Goal: Task Accomplishment & Management: Use online tool/utility

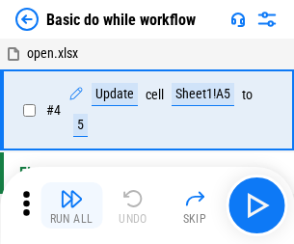
click at [71, 205] on img "button" at bounding box center [71, 198] width 23 height 23
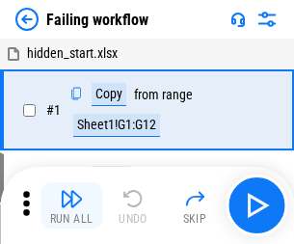
click at [71, 205] on img "button" at bounding box center [71, 198] width 23 height 23
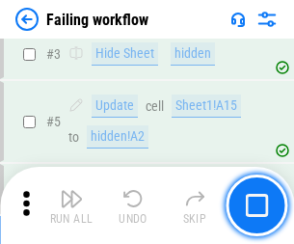
scroll to position [408, 0]
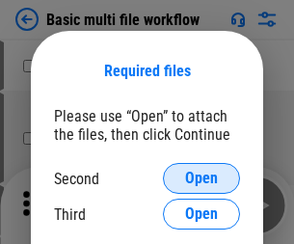
click at [201, 178] on span "Open" at bounding box center [201, 177] width 33 height 15
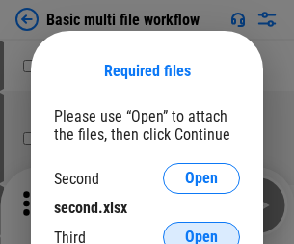
click at [201, 229] on span "Open" at bounding box center [201, 236] width 33 height 15
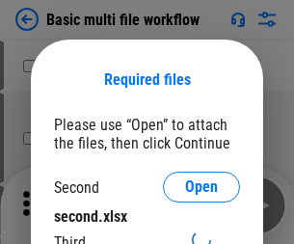
scroll to position [9, 0]
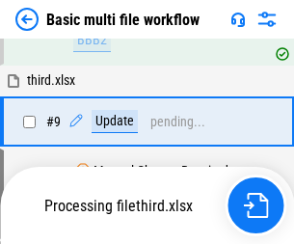
scroll to position [670, 0]
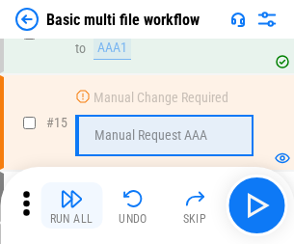
click at [71, 205] on img "button" at bounding box center [71, 198] width 23 height 23
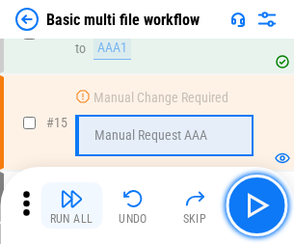
scroll to position [1282, 0]
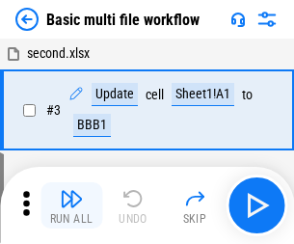
click at [71, 205] on img "button" at bounding box center [71, 198] width 23 height 23
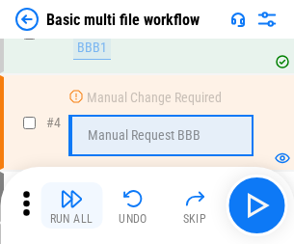
click at [71, 205] on img "button" at bounding box center [71, 198] width 23 height 23
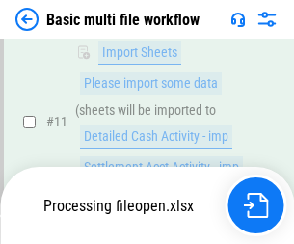
scroll to position [902, 0]
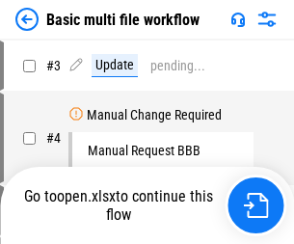
scroll to position [78, 0]
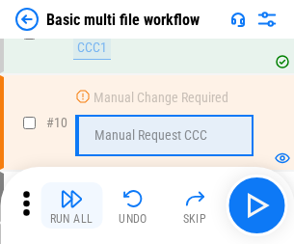
click at [71, 205] on img "button" at bounding box center [71, 198] width 23 height 23
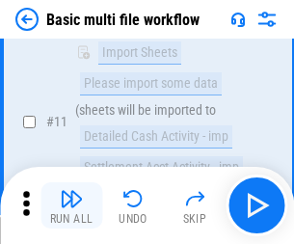
click at [71, 205] on img "button" at bounding box center [71, 198] width 23 height 23
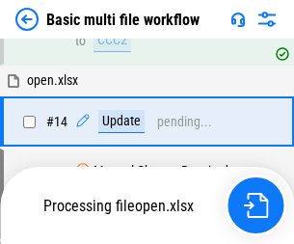
scroll to position [1007, 0]
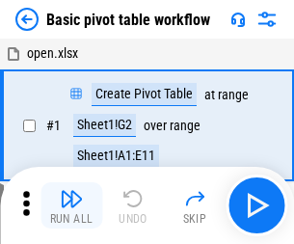
click at [71, 205] on img "button" at bounding box center [71, 198] width 23 height 23
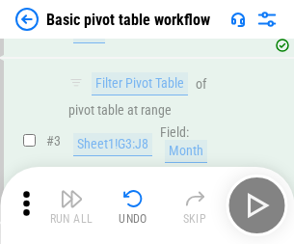
scroll to position [461, 0]
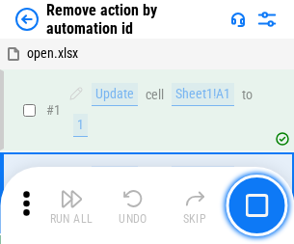
scroll to position [71, 0]
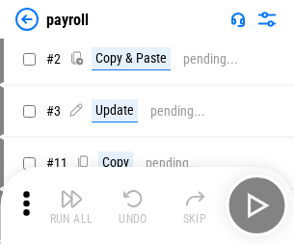
click at [71, 205] on img "button" at bounding box center [71, 198] width 23 height 23
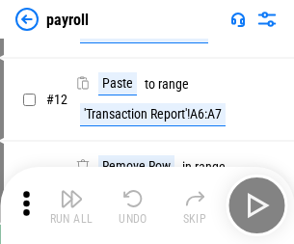
scroll to position [140, 0]
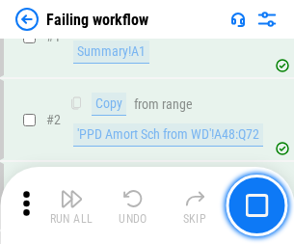
scroll to position [311, 0]
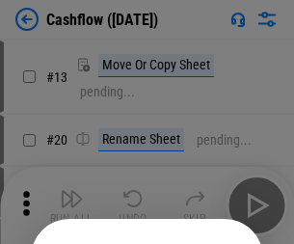
scroll to position [188, 0]
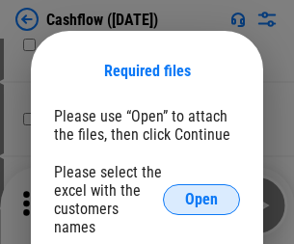
click at [201, 192] on span "Open" at bounding box center [201, 199] width 33 height 15
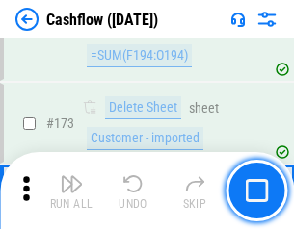
scroll to position [2038, 0]
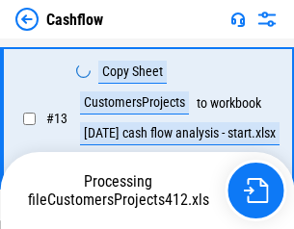
scroll to position [387, 0]
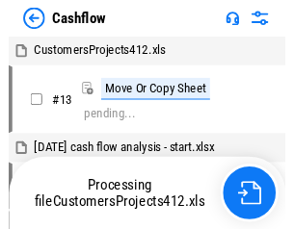
scroll to position [22, 0]
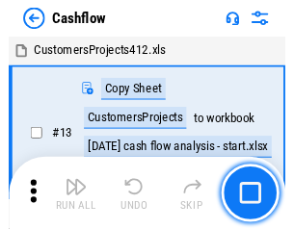
scroll to position [22, 0]
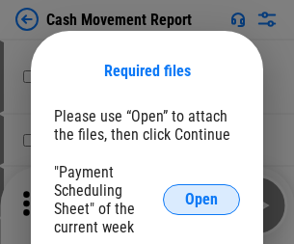
click at [201, 199] on span "Open" at bounding box center [201, 199] width 33 height 15
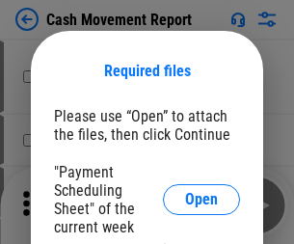
click span "Continue"
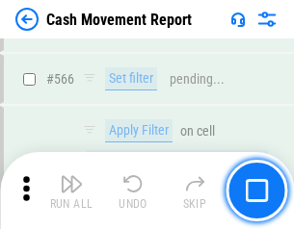
scroll to position [8826, 0]
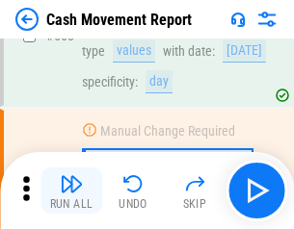
click img "button"
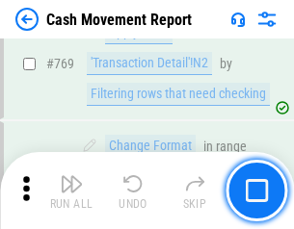
scroll to position [10700, 0]
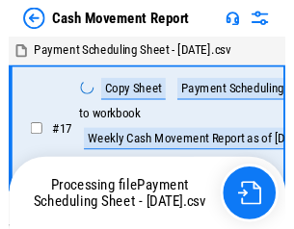
scroll to position [11, 0]
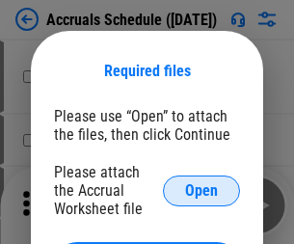
click at [201, 190] on span "Open" at bounding box center [201, 190] width 33 height 15
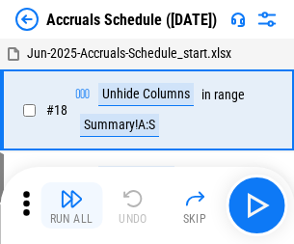
click at [71, 205] on img "button" at bounding box center [71, 198] width 23 height 23
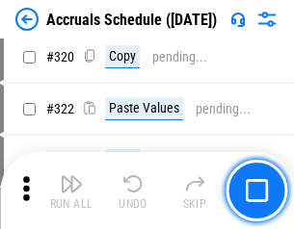
scroll to position [3582, 0]
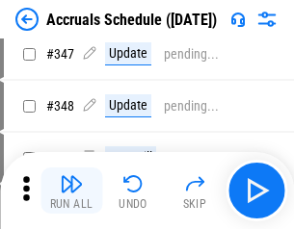
click at [71, 191] on img "button" at bounding box center [71, 183] width 23 height 23
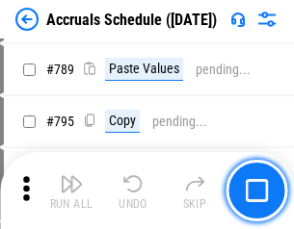
scroll to position [8089, 0]
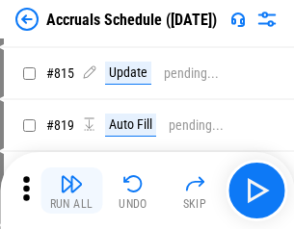
click at [71, 191] on img "button" at bounding box center [71, 183] width 23 height 23
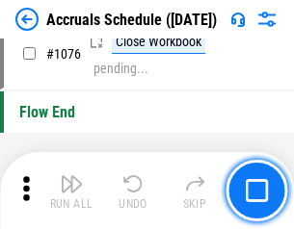
scroll to position [11533, 0]
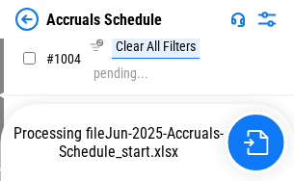
scroll to position [9892, 0]
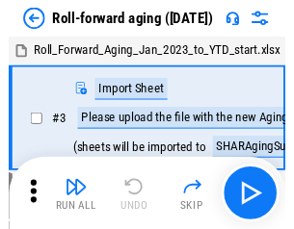
scroll to position [3, 0]
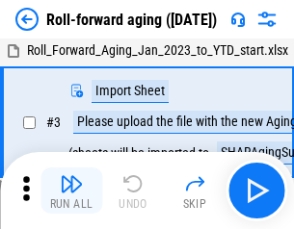
click at [71, 191] on img "button" at bounding box center [71, 183] width 23 height 23
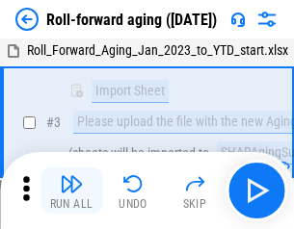
click at [71, 191] on img "button" at bounding box center [71, 183] width 23 height 23
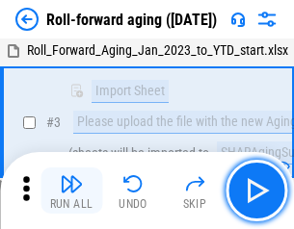
scroll to position [124, 0]
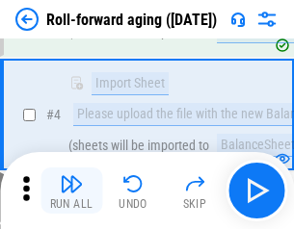
click at [71, 191] on img "button" at bounding box center [71, 183] width 23 height 23
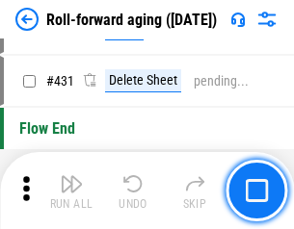
scroll to position [6677, 0]
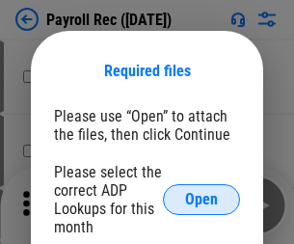
click at [201, 199] on span "Open" at bounding box center [201, 199] width 33 height 15
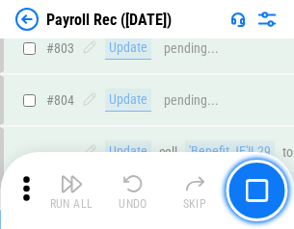
scroll to position [12234, 0]
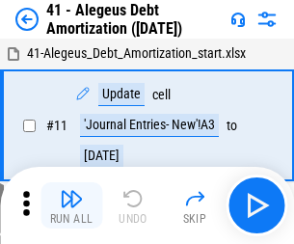
click at [71, 205] on img "button" at bounding box center [71, 198] width 23 height 23
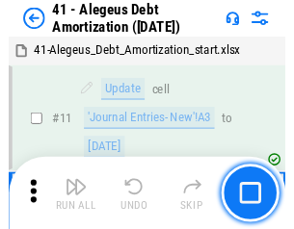
scroll to position [238, 0]
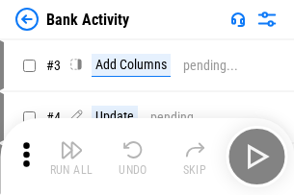
click at [71, 157] on img "button" at bounding box center [71, 150] width 23 height 23
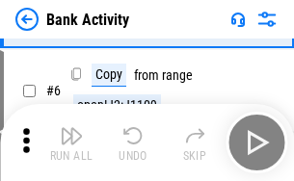
scroll to position [102, 0]
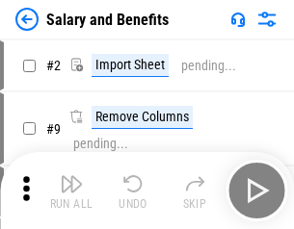
scroll to position [26, 0]
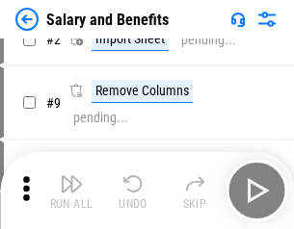
click at [71, 191] on img "button" at bounding box center [71, 183] width 23 height 23
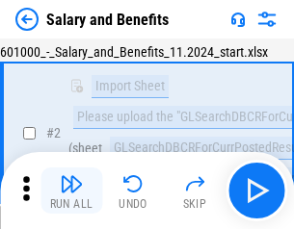
click at [71, 191] on img "button" at bounding box center [71, 183] width 23 height 23
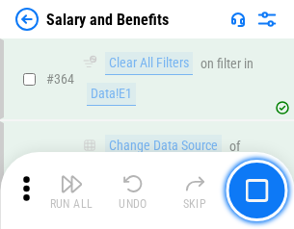
scroll to position [9068, 0]
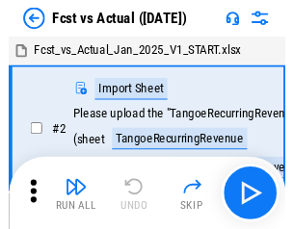
scroll to position [25, 0]
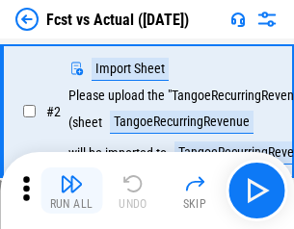
click at [71, 191] on img "button" at bounding box center [71, 183] width 23 height 23
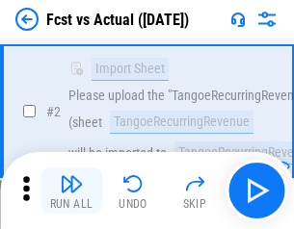
click at [71, 191] on img "button" at bounding box center [71, 183] width 23 height 23
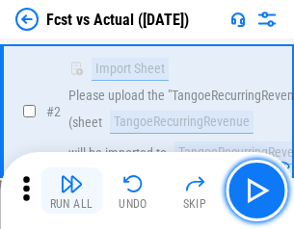
scroll to position [180, 0]
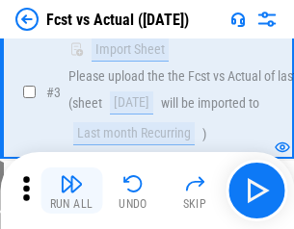
click at [71, 191] on img "button" at bounding box center [71, 183] width 23 height 23
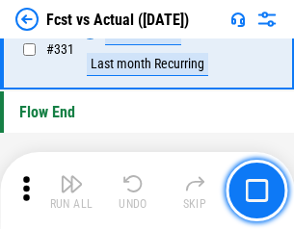
scroll to position [9218, 0]
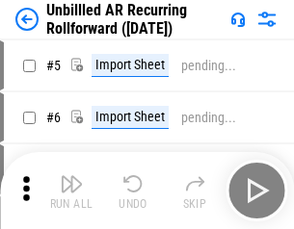
scroll to position [41, 0]
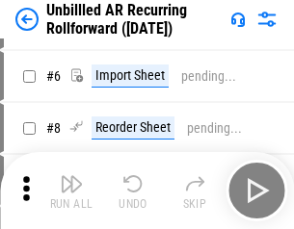
click at [71, 191] on img "button" at bounding box center [71, 183] width 23 height 23
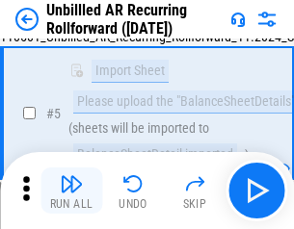
click at [71, 191] on img "button" at bounding box center [71, 183] width 23 height 23
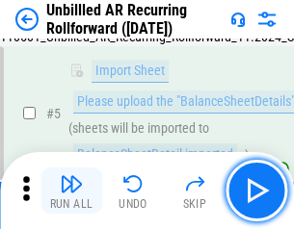
scroll to position [181, 0]
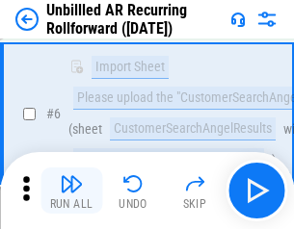
click at [71, 191] on img "button" at bounding box center [71, 183] width 23 height 23
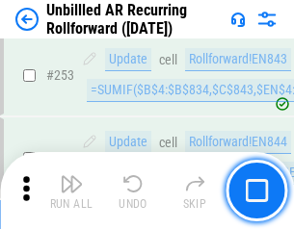
scroll to position [6541, 0]
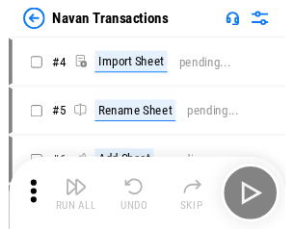
scroll to position [31, 0]
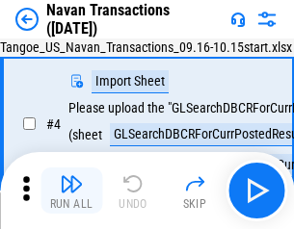
click at [71, 191] on img "button" at bounding box center [71, 183] width 23 height 23
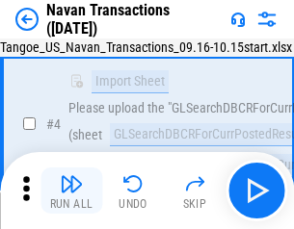
click at [71, 191] on img "button" at bounding box center [71, 183] width 23 height 23
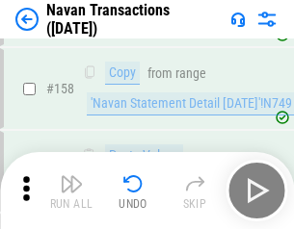
scroll to position [6243, 0]
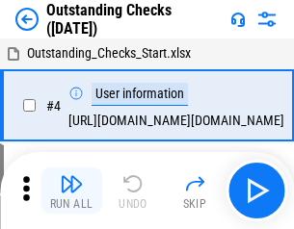
click at [71, 191] on img "button" at bounding box center [71, 183] width 23 height 23
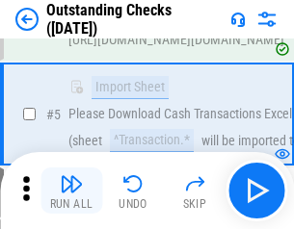
click at [71, 191] on img "button" at bounding box center [71, 183] width 23 height 23
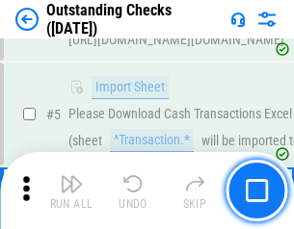
scroll to position [201, 0]
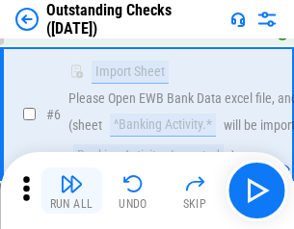
click at [71, 191] on img "button" at bounding box center [71, 183] width 23 height 23
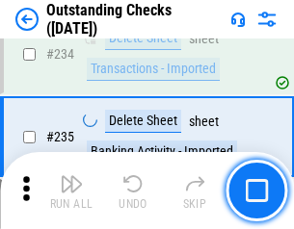
scroll to position [5847, 0]
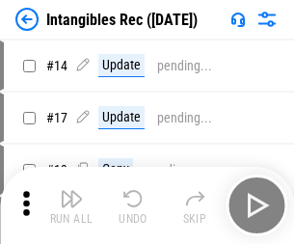
click at [71, 205] on img "button" at bounding box center [71, 198] width 23 height 23
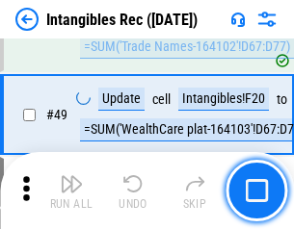
scroll to position [750, 0]
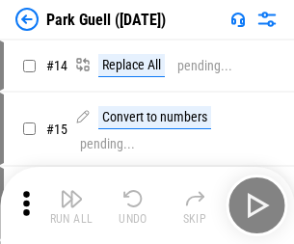
click at [71, 191] on img "button" at bounding box center [71, 198] width 23 height 23
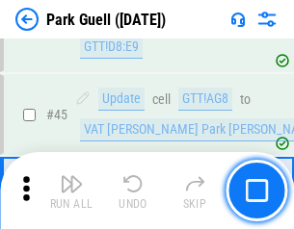
scroll to position [2408, 0]
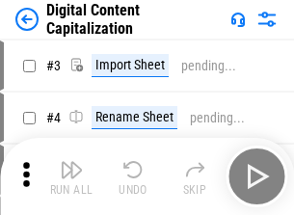
click at [71, 162] on img "button" at bounding box center [71, 169] width 23 height 23
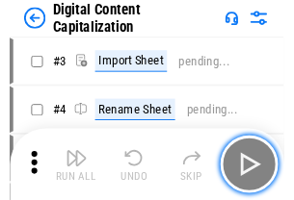
scroll to position [56, 0]
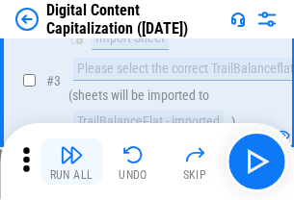
click at [71, 162] on img "button" at bounding box center [71, 154] width 23 height 23
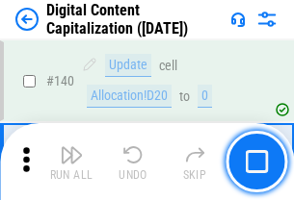
scroll to position [2042, 0]
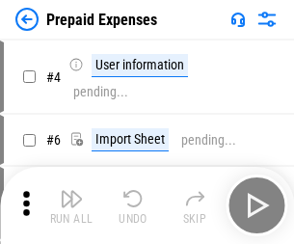
click at [71, 191] on img "button" at bounding box center [71, 198] width 23 height 23
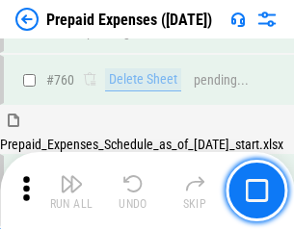
scroll to position [5337, 0]
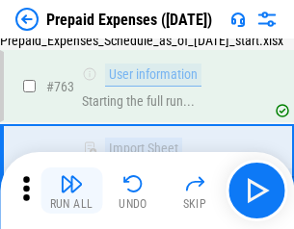
click at [71, 191] on img "button" at bounding box center [71, 183] width 23 height 23
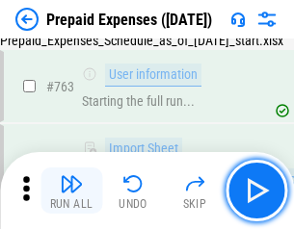
scroll to position [5451, 0]
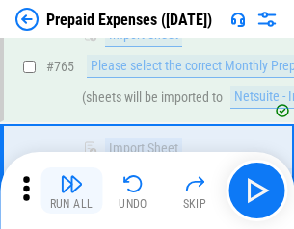
click at [71, 191] on img "button" at bounding box center [71, 183] width 23 height 23
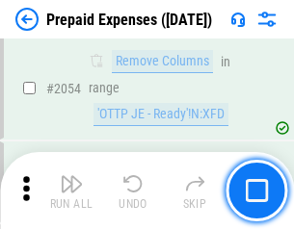
scroll to position [20129, 0]
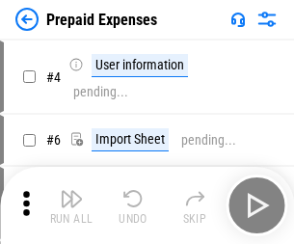
click at [71, 205] on img "button" at bounding box center [71, 198] width 23 height 23
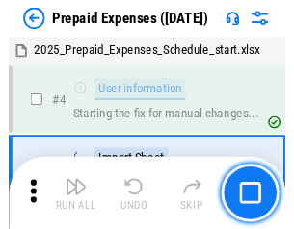
scroll to position [85, 0]
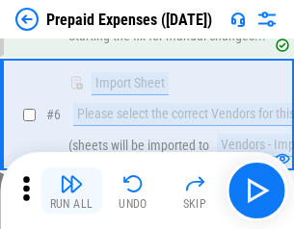
click at [71, 191] on img "button" at bounding box center [71, 183] width 23 height 23
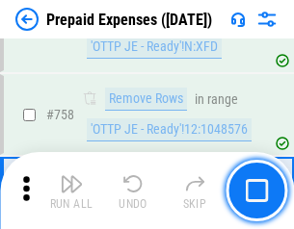
scroll to position [6861, 0]
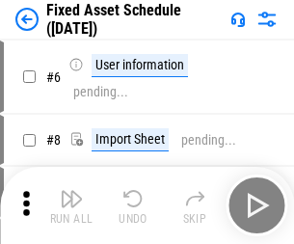
click at [71, 205] on img "button" at bounding box center [71, 198] width 23 height 23
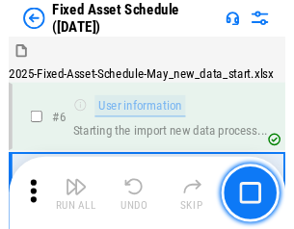
scroll to position [104, 0]
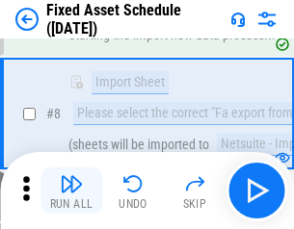
click at [71, 191] on img "button" at bounding box center [71, 183] width 23 height 23
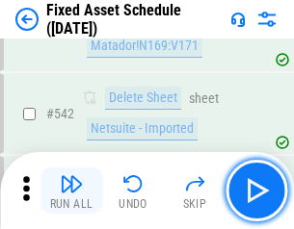
scroll to position [6865, 0]
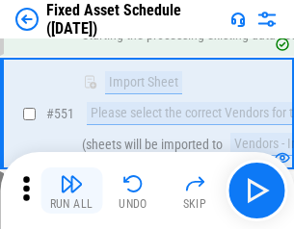
click at [71, 191] on img "button" at bounding box center [71, 183] width 23 height 23
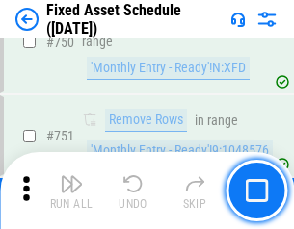
scroll to position [9388, 0]
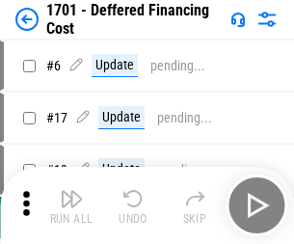
click at [71, 205] on img "button" at bounding box center [71, 198] width 23 height 23
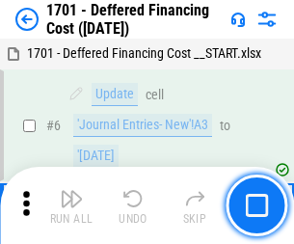
scroll to position [231, 0]
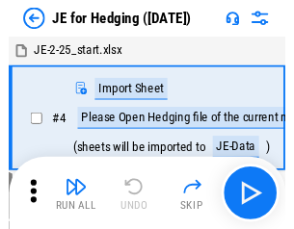
scroll to position [3, 0]
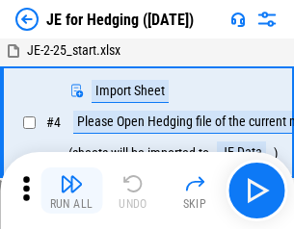
click at [71, 191] on img "button" at bounding box center [71, 183] width 23 height 23
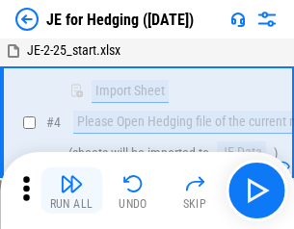
click at [71, 191] on img "button" at bounding box center [71, 183] width 23 height 23
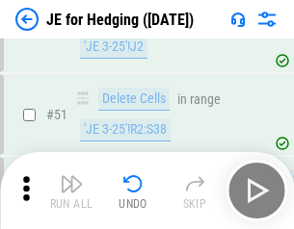
scroll to position [1247, 0]
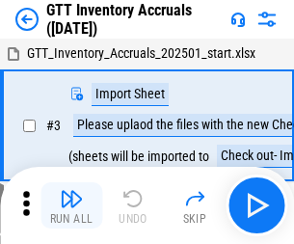
click at [71, 191] on img "button" at bounding box center [71, 198] width 23 height 23
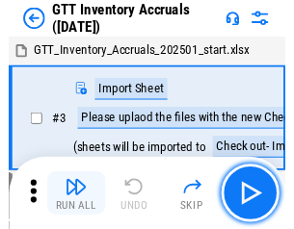
scroll to position [3, 0]
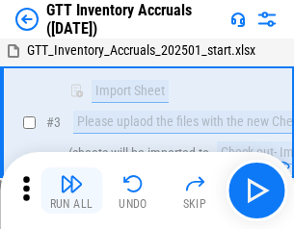
click at [71, 191] on img "button" at bounding box center [71, 183] width 23 height 23
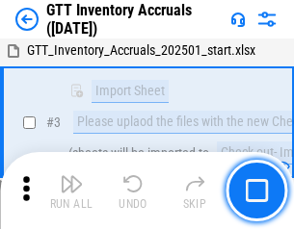
scroll to position [124, 0]
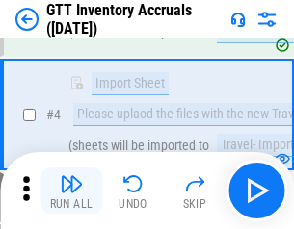
click at [71, 191] on img "button" at bounding box center [71, 183] width 23 height 23
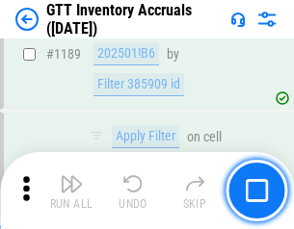
scroll to position [15725, 0]
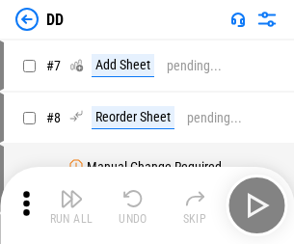
click at [71, 205] on img "button" at bounding box center [71, 198] width 23 height 23
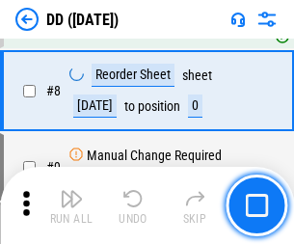
scroll to position [186, 0]
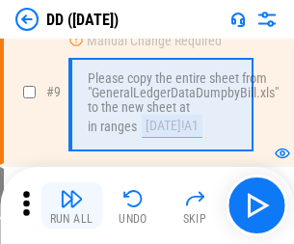
click at [71, 205] on img "button" at bounding box center [71, 198] width 23 height 23
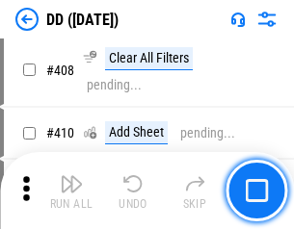
scroll to position [8616, 0]
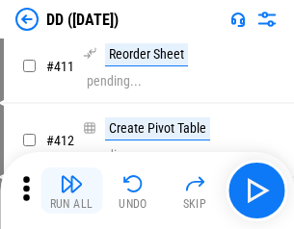
click at [71, 191] on img "button" at bounding box center [71, 183] width 23 height 23
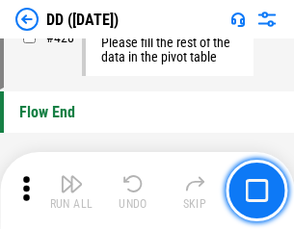
scroll to position [9217, 0]
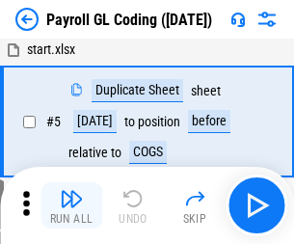
click at [71, 205] on img "button" at bounding box center [71, 198] width 23 height 23
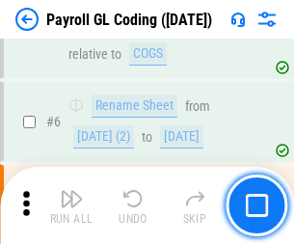
scroll to position [231, 0]
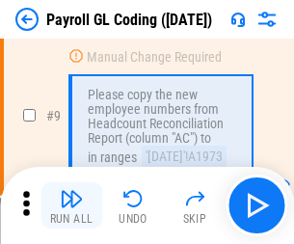
click at [71, 205] on img "button" at bounding box center [71, 198] width 23 height 23
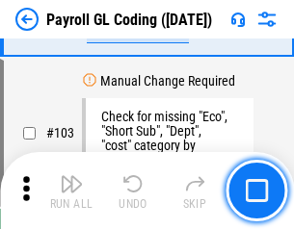
scroll to position [4518, 0]
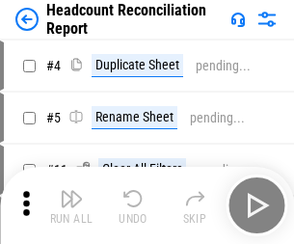
click at [71, 205] on img "button" at bounding box center [71, 198] width 23 height 23
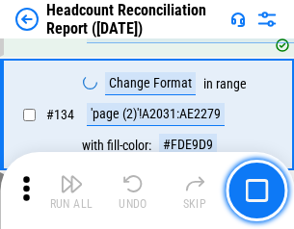
scroll to position [2315, 0]
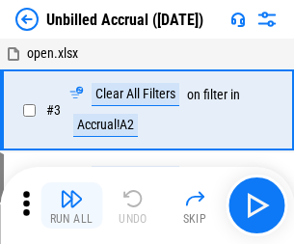
click at [71, 205] on img "button" at bounding box center [71, 198] width 23 height 23
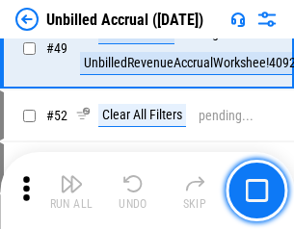
scroll to position [1747, 0]
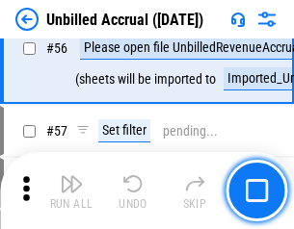
click at [71, 191] on img "button" at bounding box center [71, 183] width 23 height 23
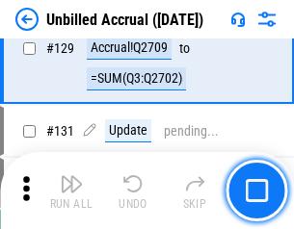
scroll to position [5736, 0]
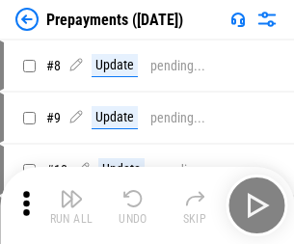
click at [71, 205] on img "button" at bounding box center [71, 198] width 23 height 23
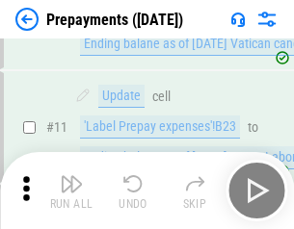
scroll to position [120, 0]
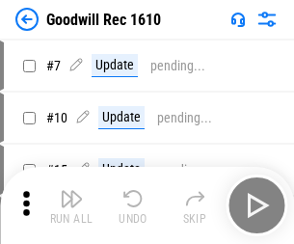
click at [71, 205] on img "button" at bounding box center [71, 198] width 23 height 23
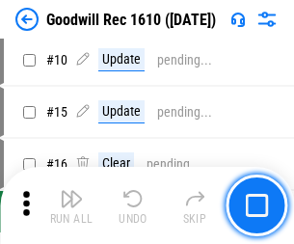
scroll to position [329, 0]
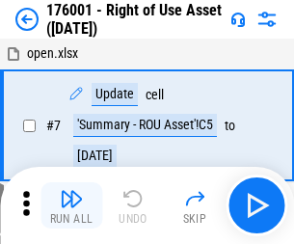
click at [71, 205] on img "button" at bounding box center [71, 198] width 23 height 23
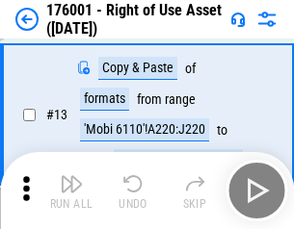
scroll to position [124, 0]
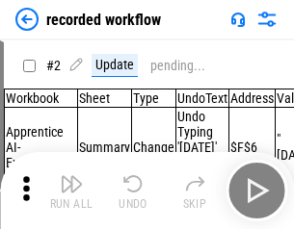
click at [71, 191] on img "button" at bounding box center [71, 183] width 23 height 23
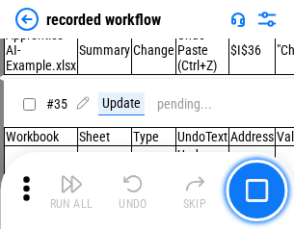
scroll to position [6019, 0]
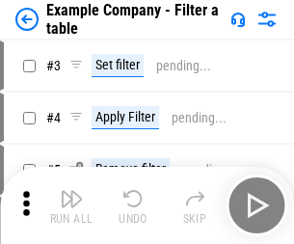
click at [71, 205] on img "button" at bounding box center [71, 198] width 23 height 23
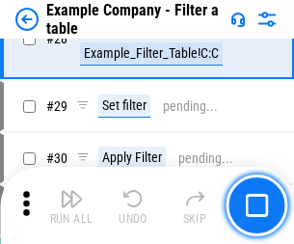
scroll to position [1762, 0]
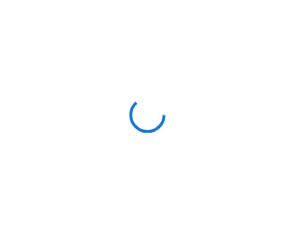
scroll to position [30, 0]
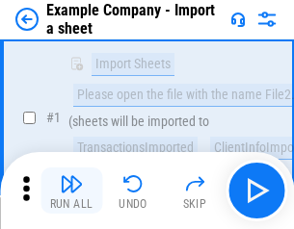
click at [71, 191] on img "button" at bounding box center [71, 183] width 23 height 23
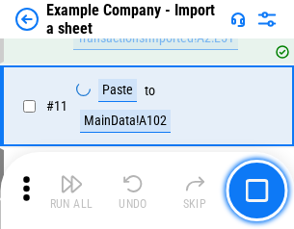
scroll to position [426, 0]
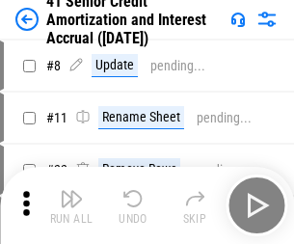
click at [71, 191] on img "button" at bounding box center [71, 198] width 23 height 23
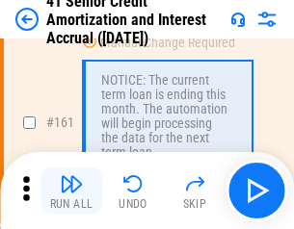
click at [71, 191] on img "button" at bounding box center [71, 183] width 23 height 23
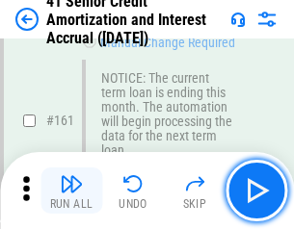
scroll to position [2060, 0]
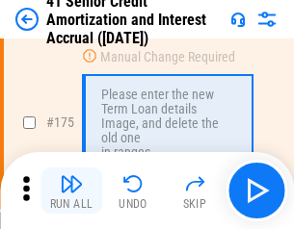
click at [71, 191] on img "button" at bounding box center [71, 183] width 23 height 23
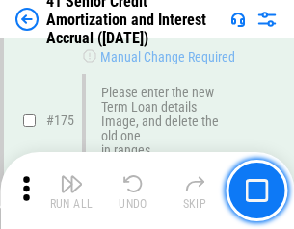
scroll to position [2255, 0]
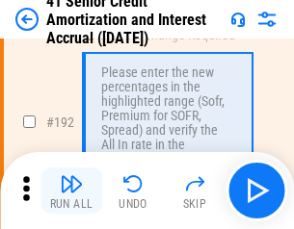
click at [71, 191] on img "button" at bounding box center [71, 183] width 23 height 23
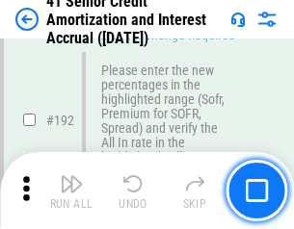
scroll to position [2457, 0]
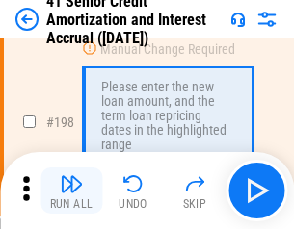
click at [71, 191] on img "button" at bounding box center [71, 183] width 23 height 23
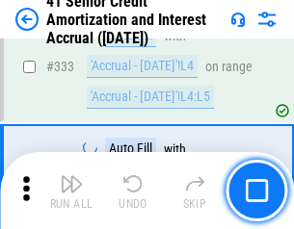
scroll to position [4919, 0]
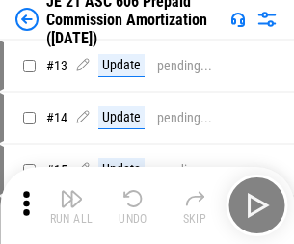
click at [71, 191] on img "button" at bounding box center [71, 198] width 23 height 23
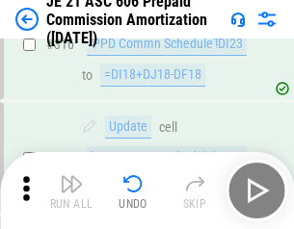
scroll to position [3595, 0]
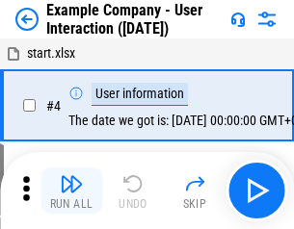
click at [71, 191] on img "button" at bounding box center [71, 183] width 23 height 23
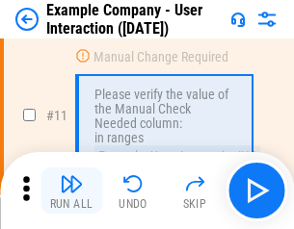
click at [71, 191] on img "button" at bounding box center [71, 183] width 23 height 23
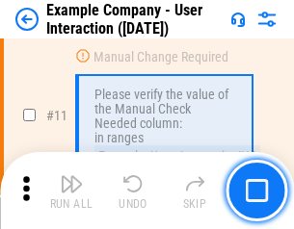
scroll to position [417, 0]
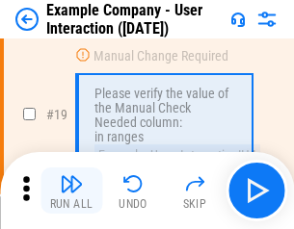
click at [71, 191] on img "button" at bounding box center [71, 183] width 23 height 23
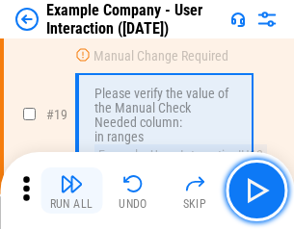
click at [71, 191] on img "button" at bounding box center [71, 183] width 23 height 23
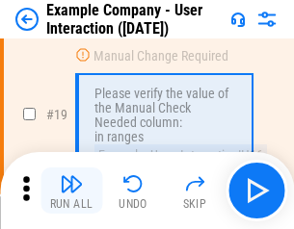
click at [71, 191] on img "button" at bounding box center [71, 183] width 23 height 23
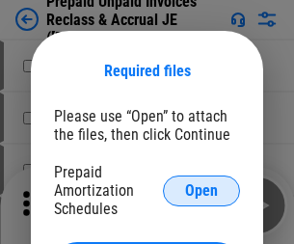
click at [201, 190] on span "Open" at bounding box center [201, 190] width 33 height 15
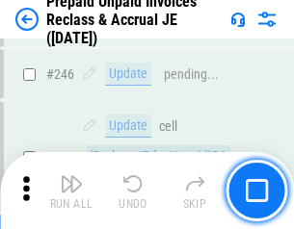
scroll to position [2600, 0]
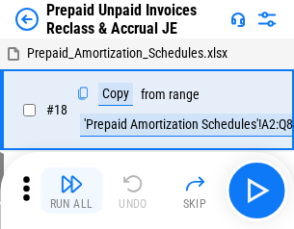
click at [71, 191] on img "button" at bounding box center [71, 183] width 23 height 23
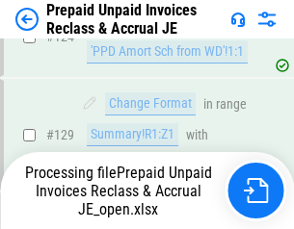
scroll to position [1675, 0]
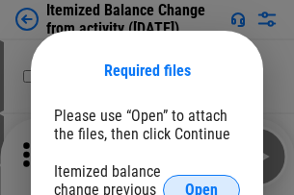
click at [201, 183] on span "Open" at bounding box center [201, 190] width 33 height 15
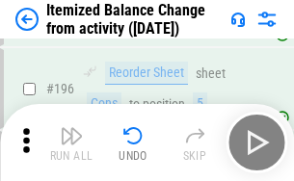
scroll to position [3706, 0]
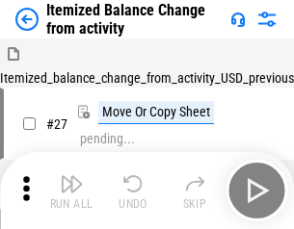
scroll to position [30, 0]
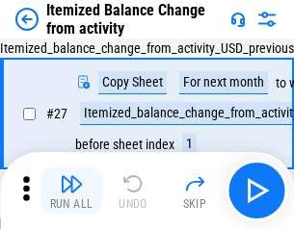
click at [71, 191] on img "button" at bounding box center [71, 183] width 23 height 23
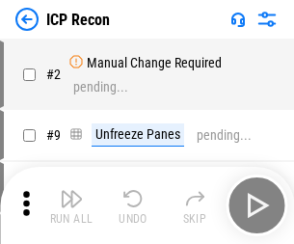
scroll to position [9, 0]
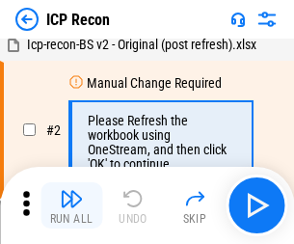
click at [71, 205] on img "button" at bounding box center [71, 198] width 23 height 23
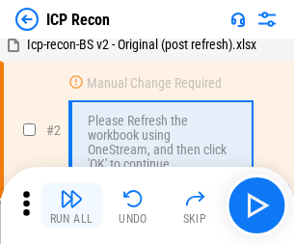
click at [71, 205] on img "button" at bounding box center [71, 198] width 23 height 23
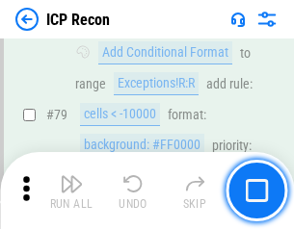
scroll to position [1887, 0]
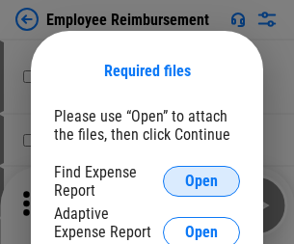
click at [201, 181] on span "Open" at bounding box center [201, 180] width 33 height 15
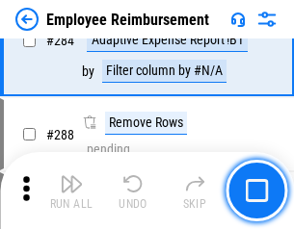
scroll to position [5234, 0]
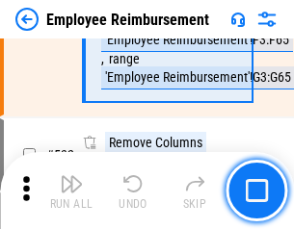
click at [71, 191] on img "button" at bounding box center [71, 183] width 23 height 23
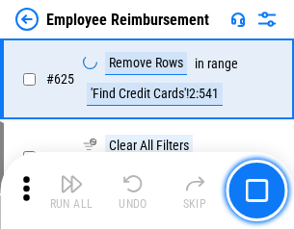
scroll to position [11529, 0]
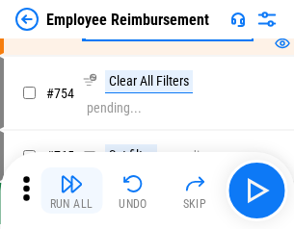
click at [71, 191] on img "button" at bounding box center [71, 183] width 23 height 23
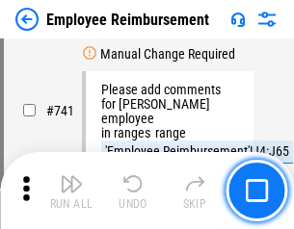
scroll to position [13510, 0]
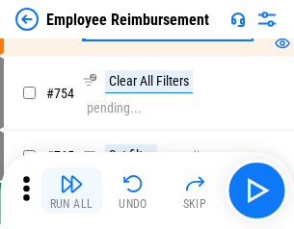
click at [71, 191] on img "button" at bounding box center [71, 183] width 23 height 23
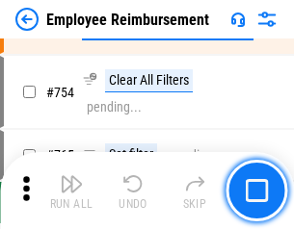
click at [71, 191] on img "button" at bounding box center [71, 183] width 23 height 23
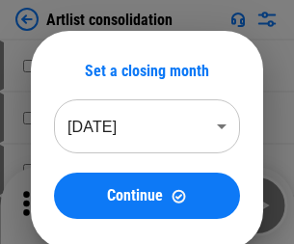
click at [71, 205] on img "button" at bounding box center [71, 198] width 23 height 23
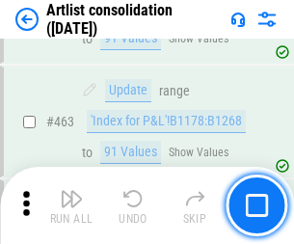
scroll to position [8432, 0]
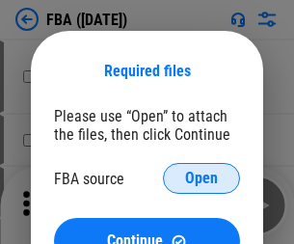
click at [201, 178] on span "Open" at bounding box center [201, 177] width 33 height 15
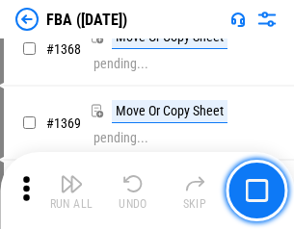
scroll to position [20680, 0]
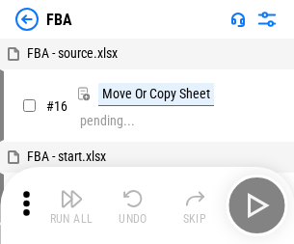
scroll to position [19, 0]
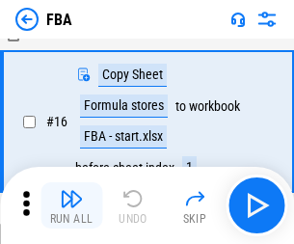
click at [71, 205] on img "button" at bounding box center [71, 198] width 23 height 23
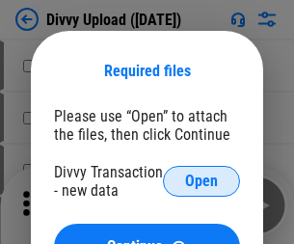
click at [201, 181] on span "Open" at bounding box center [201, 180] width 33 height 15
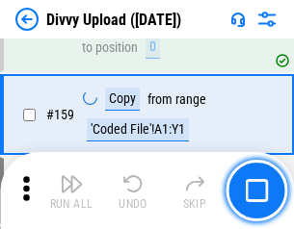
scroll to position [1994, 0]
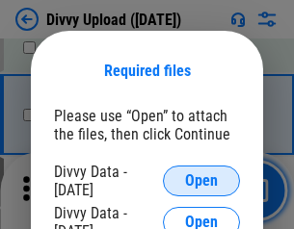
click at [201, 181] on span "Open" at bounding box center [201, 180] width 33 height 15
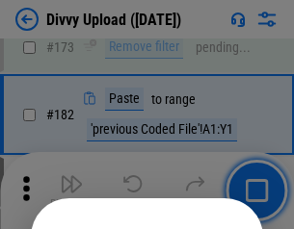
scroll to position [2162, 0]
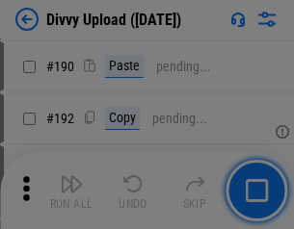
scroll to position [2430, 0]
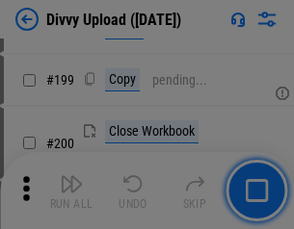
scroll to position [2800, 0]
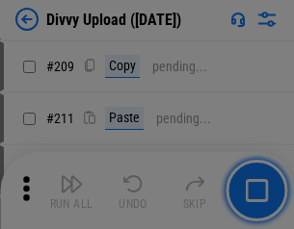
scroll to position [3271, 0]
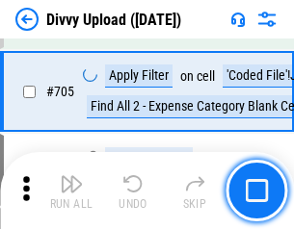
scroll to position [13173, 0]
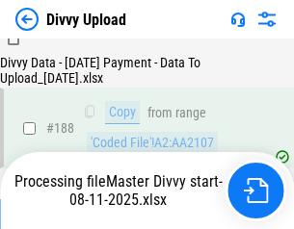
scroll to position [2267, 0]
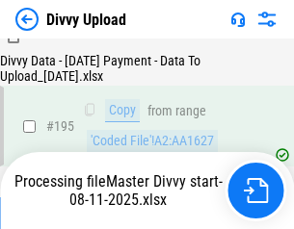
scroll to position [2691, 0]
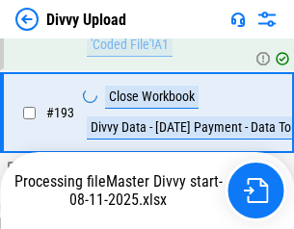
scroll to position [2691, 0]
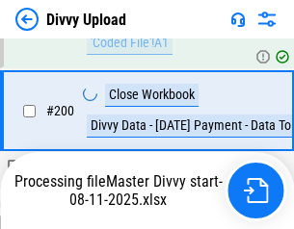
scroll to position [3116, 0]
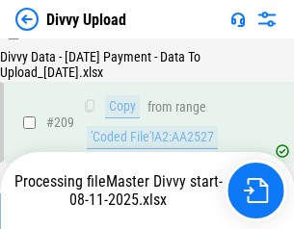
scroll to position [3540, 0]
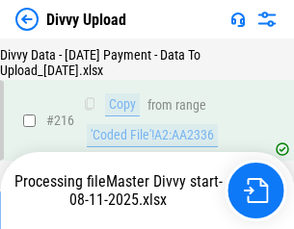
scroll to position [3965, 0]
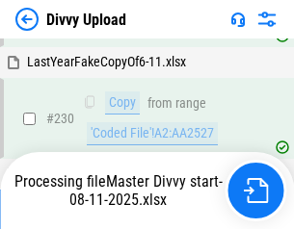
scroll to position [4779, 0]
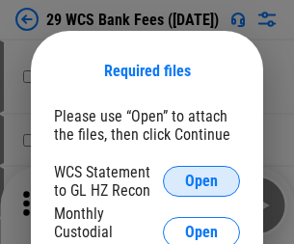
click at [201, 181] on span "Open" at bounding box center [201, 180] width 33 height 15
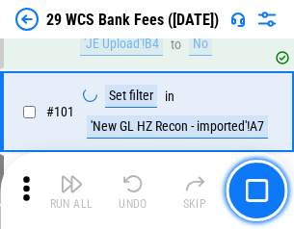
scroll to position [1877, 0]
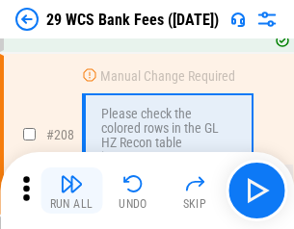
click at [71, 191] on img "button" at bounding box center [71, 183] width 23 height 23
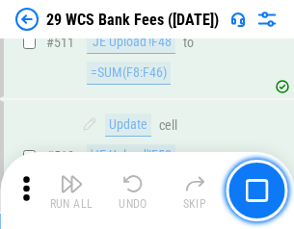
scroll to position [9688, 0]
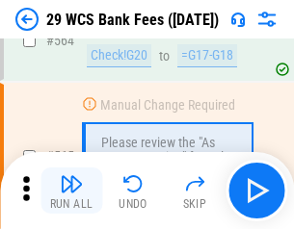
click at [71, 191] on img "button" at bounding box center [71, 183] width 23 height 23
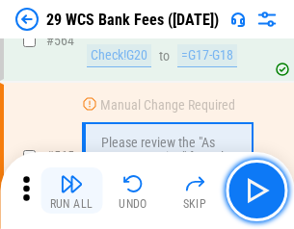
scroll to position [10414, 0]
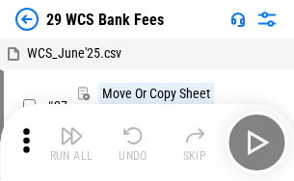
click at [71, 143] on img "button" at bounding box center [71, 135] width 23 height 23
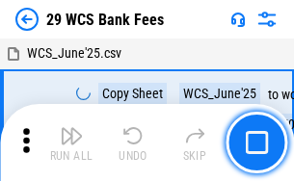
scroll to position [35, 0]
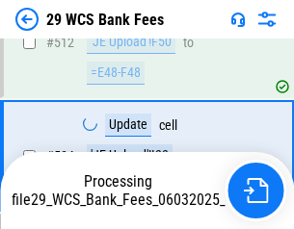
scroll to position [10281, 0]
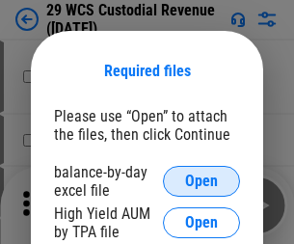
click at [201, 181] on span "Open" at bounding box center [201, 180] width 33 height 15
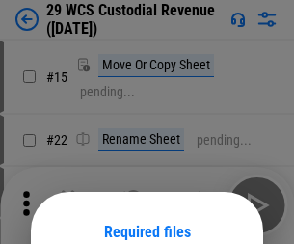
scroll to position [161, 0]
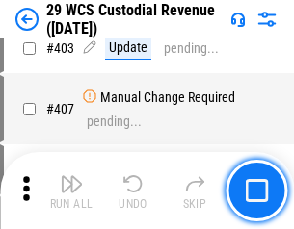
scroll to position [8919, 0]
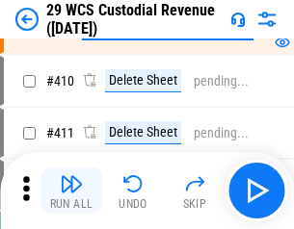
click at [71, 191] on img "button" at bounding box center [71, 183] width 23 height 23
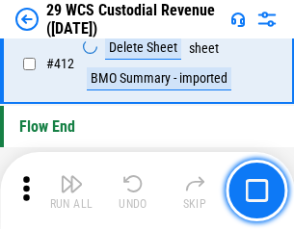
scroll to position [9196, 0]
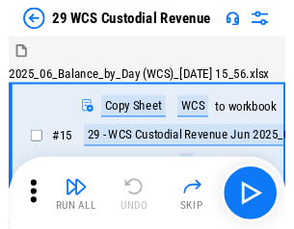
scroll to position [46, 0]
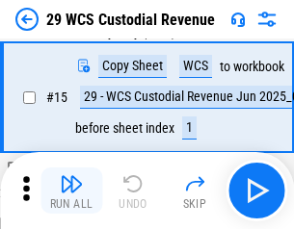
click at [71, 191] on img "button" at bounding box center [71, 183] width 23 height 23
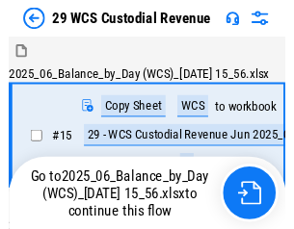
scroll to position [36, 0]
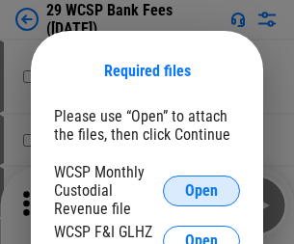
click at [201, 190] on span "Open" at bounding box center [201, 190] width 33 height 15
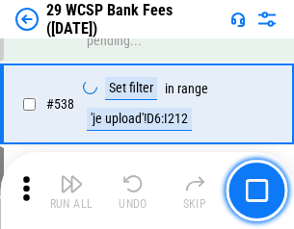
scroll to position [7399, 0]
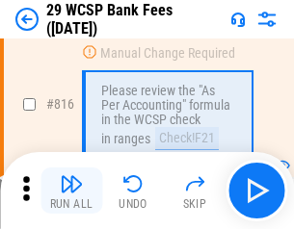
click at [71, 191] on img "button" at bounding box center [71, 183] width 23 height 23
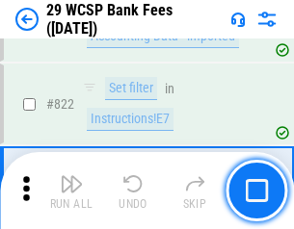
scroll to position [11862, 0]
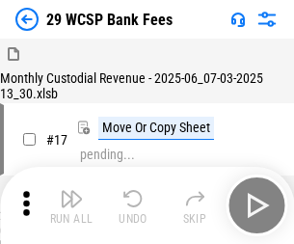
click at [71, 191] on img "button" at bounding box center [71, 198] width 23 height 23
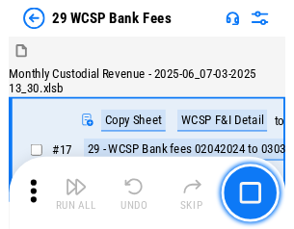
scroll to position [46, 0]
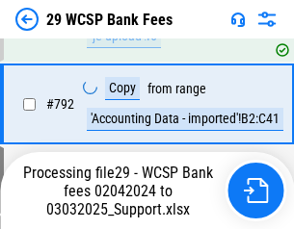
scroll to position [11577, 0]
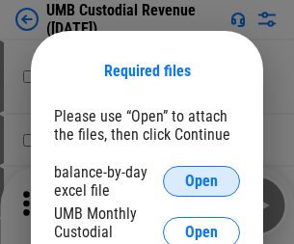
click at [201, 181] on span "Open" at bounding box center [201, 180] width 33 height 15
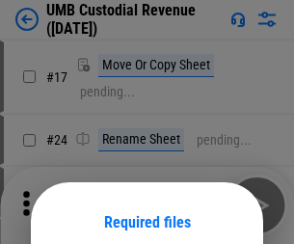
scroll to position [151, 0]
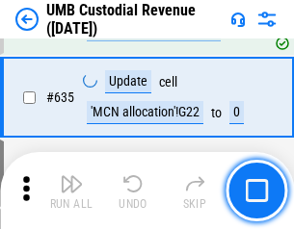
scroll to position [10077, 0]
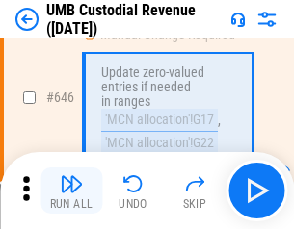
click at [71, 191] on img "button" at bounding box center [71, 183] width 23 height 23
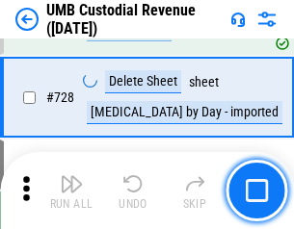
scroll to position [11879, 0]
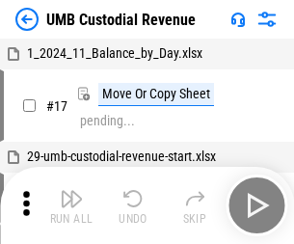
click at [71, 205] on img "button" at bounding box center [71, 198] width 23 height 23
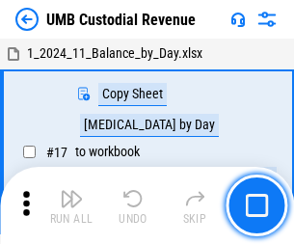
scroll to position [14, 0]
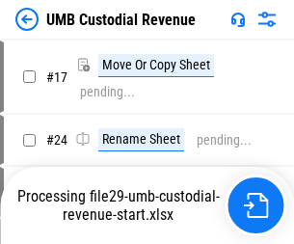
scroll to position [7, 0]
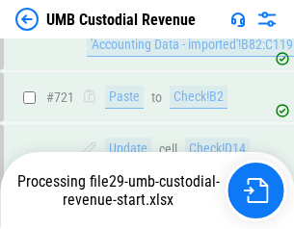
scroll to position [11752, 0]
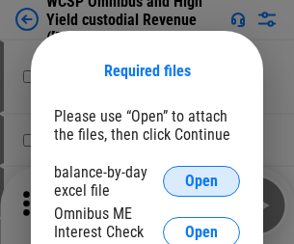
click at [201, 181] on span "Open" at bounding box center [201, 180] width 33 height 15
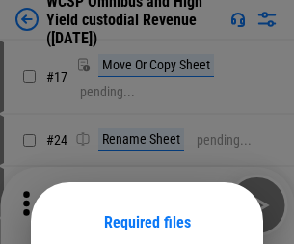
scroll to position [151, 0]
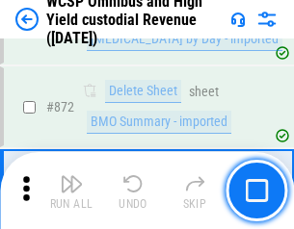
scroll to position [16297, 0]
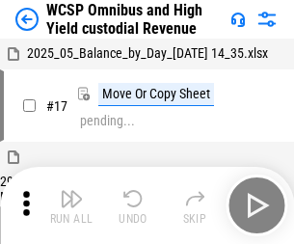
click at [71, 191] on img "button" at bounding box center [71, 198] width 23 height 23
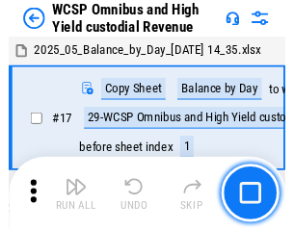
scroll to position [11, 0]
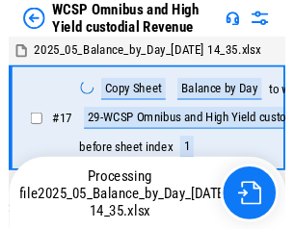
scroll to position [11, 0]
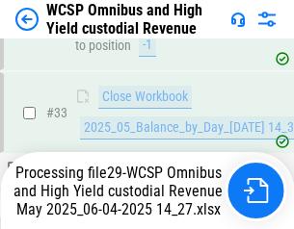
scroll to position [953, 0]
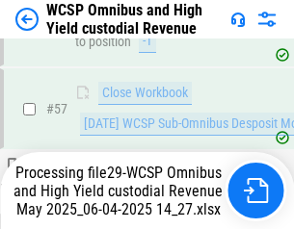
scroll to position [1408, 0]
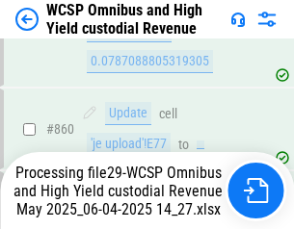
scroll to position [16253, 0]
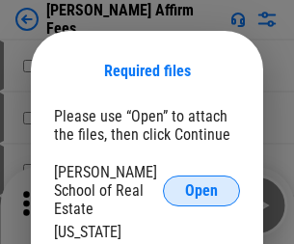
click at [201, 183] on span "Open" at bounding box center [201, 190] width 33 height 15
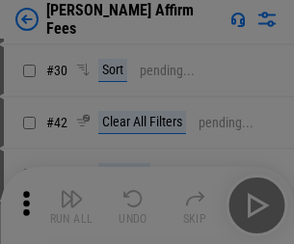
scroll to position [392, 0]
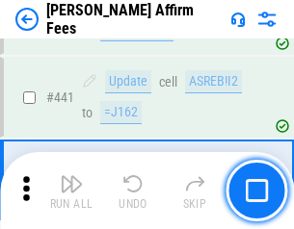
scroll to position [4429, 0]
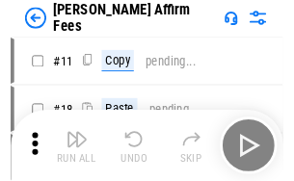
scroll to position [19, 0]
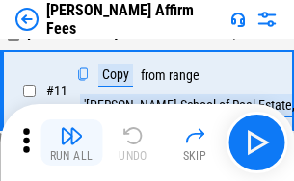
click at [71, 143] on img "button" at bounding box center [71, 135] width 23 height 23
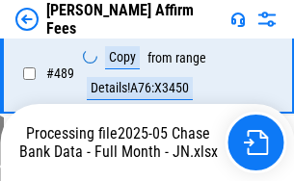
scroll to position [5050, 0]
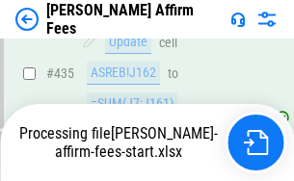
scroll to position [5050, 0]
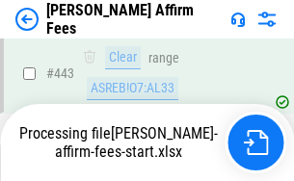
scroll to position [5050, 0]
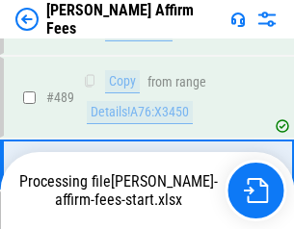
scroll to position [5026, 0]
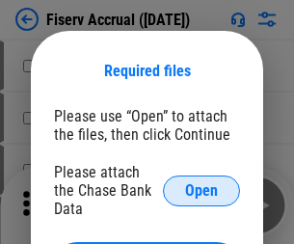
click at [201, 183] on span "Open" at bounding box center [201, 190] width 33 height 15
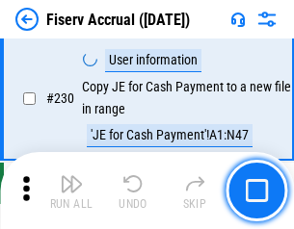
scroll to position [6102, 0]
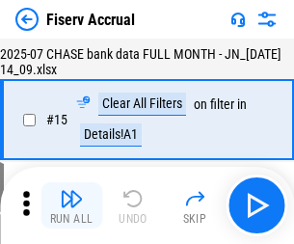
click at [71, 205] on img "button" at bounding box center [71, 198] width 23 height 23
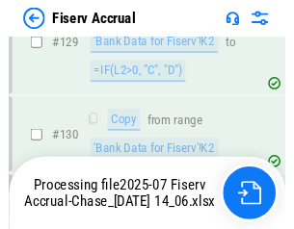
scroll to position [4246, 0]
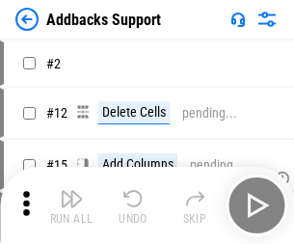
click at [71, 191] on img "button" at bounding box center [71, 198] width 23 height 23
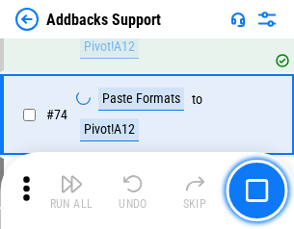
scroll to position [1402, 0]
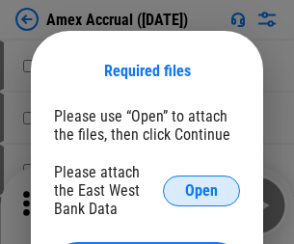
click at [201, 190] on span "Open" at bounding box center [201, 190] width 33 height 15
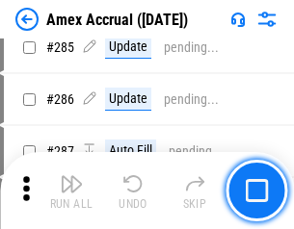
scroll to position [5273, 0]
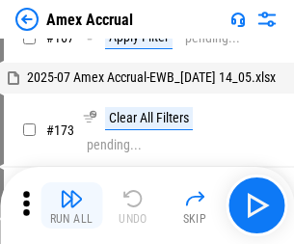
click at [71, 205] on img "button" at bounding box center [71, 198] width 23 height 23
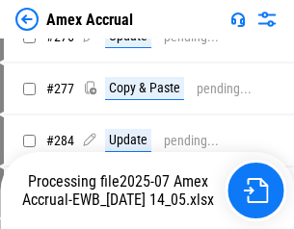
scroll to position [5859, 0]
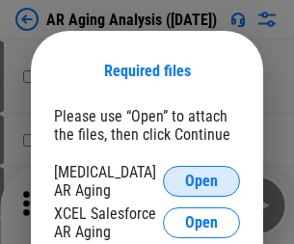
click at [201, 178] on span "Open" at bounding box center [201, 180] width 33 height 15
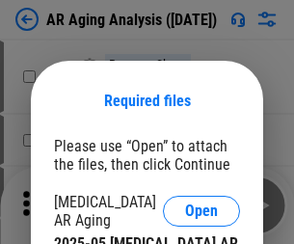
scroll to position [30, 0]
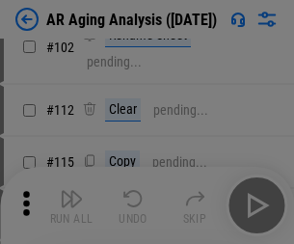
scroll to position [265, 0]
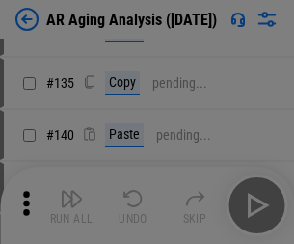
scroll to position [580, 0]
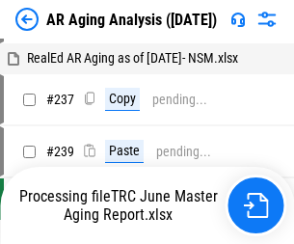
scroll to position [19, 0]
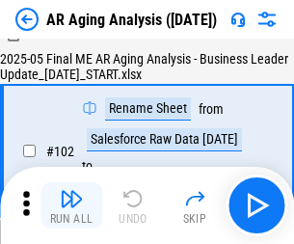
click at [71, 205] on img "button" at bounding box center [71, 198] width 23 height 23
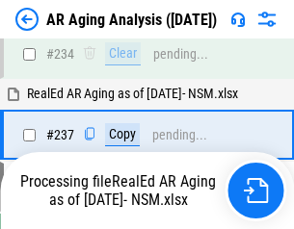
scroll to position [2985, 0]
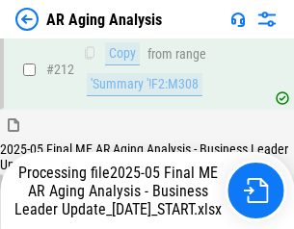
scroll to position [2895, 0]
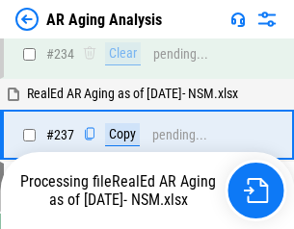
scroll to position [3043, 0]
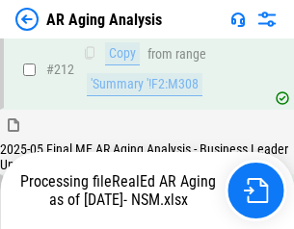
scroll to position [2880, 0]
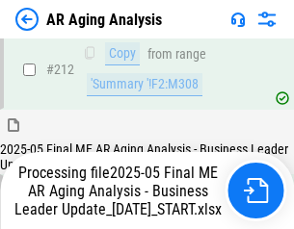
scroll to position [2895, 0]
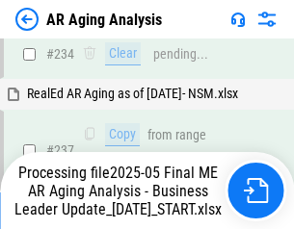
scroll to position [2963, 0]
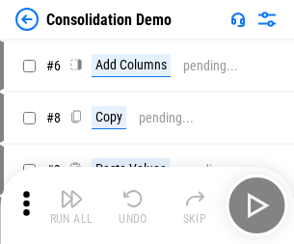
click at [71, 205] on img "button" at bounding box center [71, 198] width 23 height 23
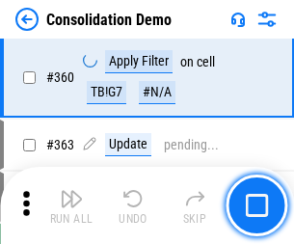
scroll to position [6454, 0]
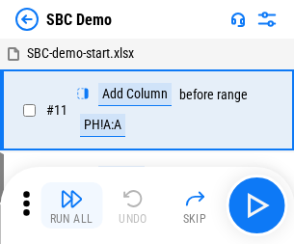
click at [71, 205] on img "button" at bounding box center [71, 198] width 23 height 23
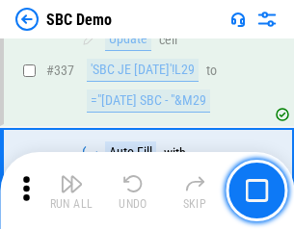
scroll to position [5066, 0]
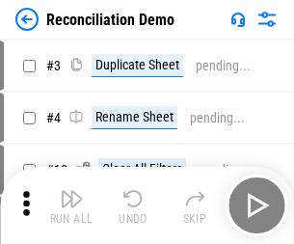
click at [71, 205] on img "button" at bounding box center [71, 198] width 23 height 23
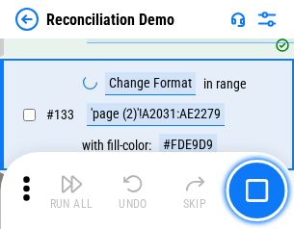
scroll to position [2287, 0]
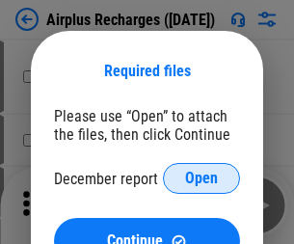
click at [201, 178] on span "Open" at bounding box center [201, 177] width 33 height 15
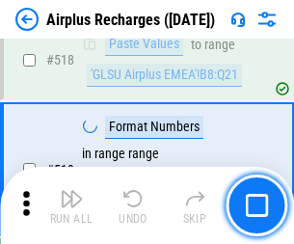
scroll to position [8286, 0]
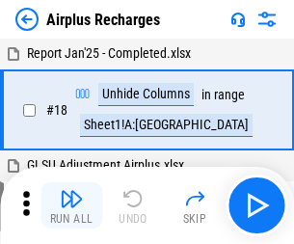
click at [71, 205] on img "button" at bounding box center [71, 198] width 23 height 23
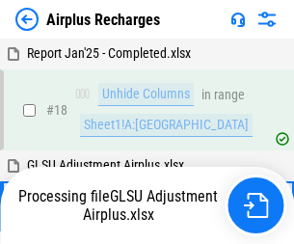
scroll to position [85, 0]
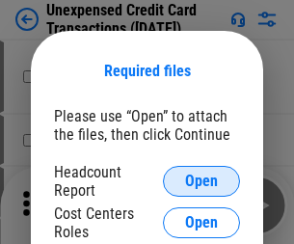
click at [201, 181] on span "Open" at bounding box center [201, 180] width 33 height 15
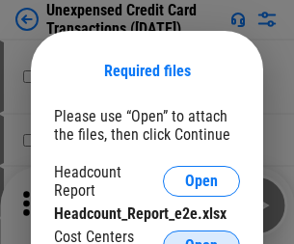
click at [201, 238] on span "Open" at bounding box center [201, 245] width 33 height 15
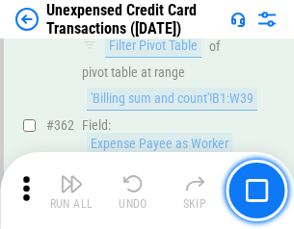
scroll to position [4952, 0]
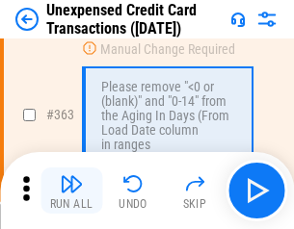
click at [71, 191] on img "button" at bounding box center [71, 183] width 23 height 23
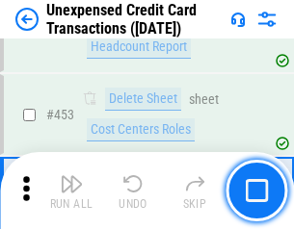
scroll to position [6568, 0]
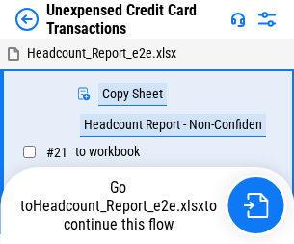
scroll to position [30, 0]
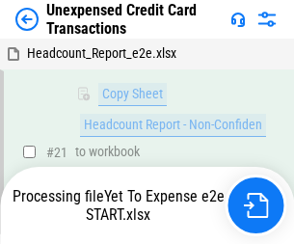
scroll to position [411, 0]
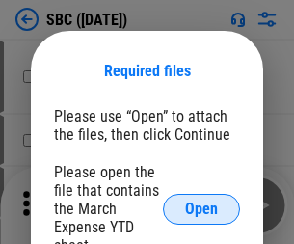
click at [201, 208] on span "Open" at bounding box center [201, 208] width 33 height 15
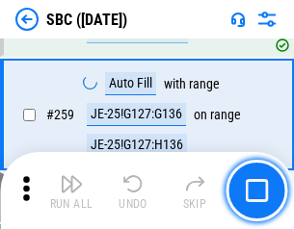
scroll to position [3763, 0]
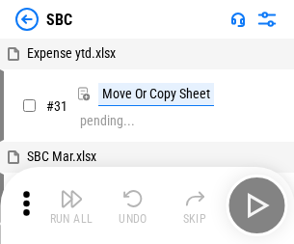
scroll to position [19, 0]
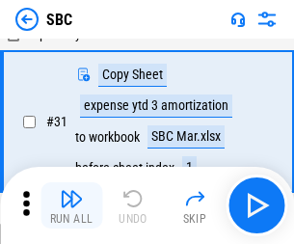
click at [71, 205] on img "button" at bounding box center [71, 198] width 23 height 23
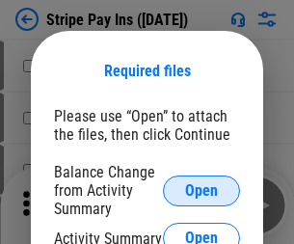
click at [201, 190] on span "Open" at bounding box center [201, 190] width 33 height 15
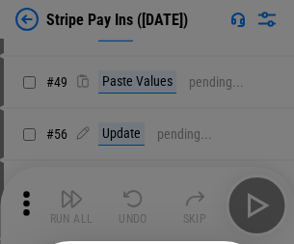
scroll to position [350, 0]
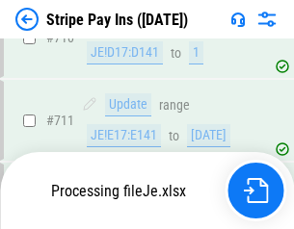
scroll to position [9658, 0]
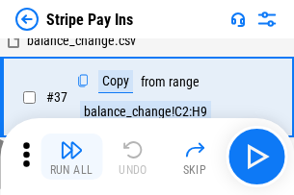
click at [71, 157] on img "button" at bounding box center [71, 150] width 23 height 23
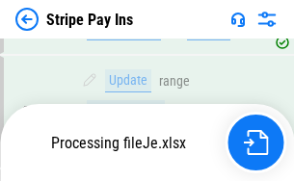
scroll to position [9532, 0]
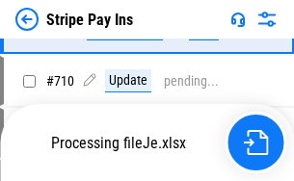
scroll to position [9163, 0]
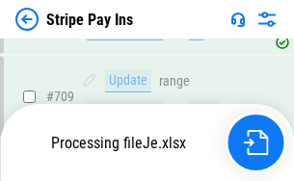
scroll to position [9064, 0]
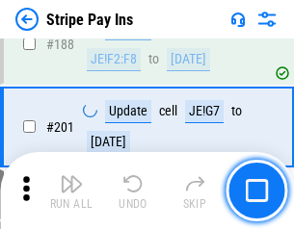
scroll to position [2742, 0]
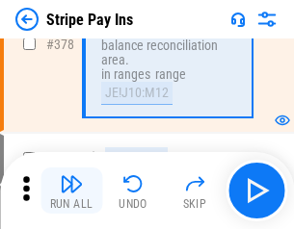
click at [71, 191] on img "button" at bounding box center [71, 183] width 23 height 23
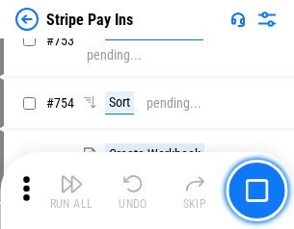
scroll to position [9917, 0]
